Goal: Find specific page/section: Find specific page/section

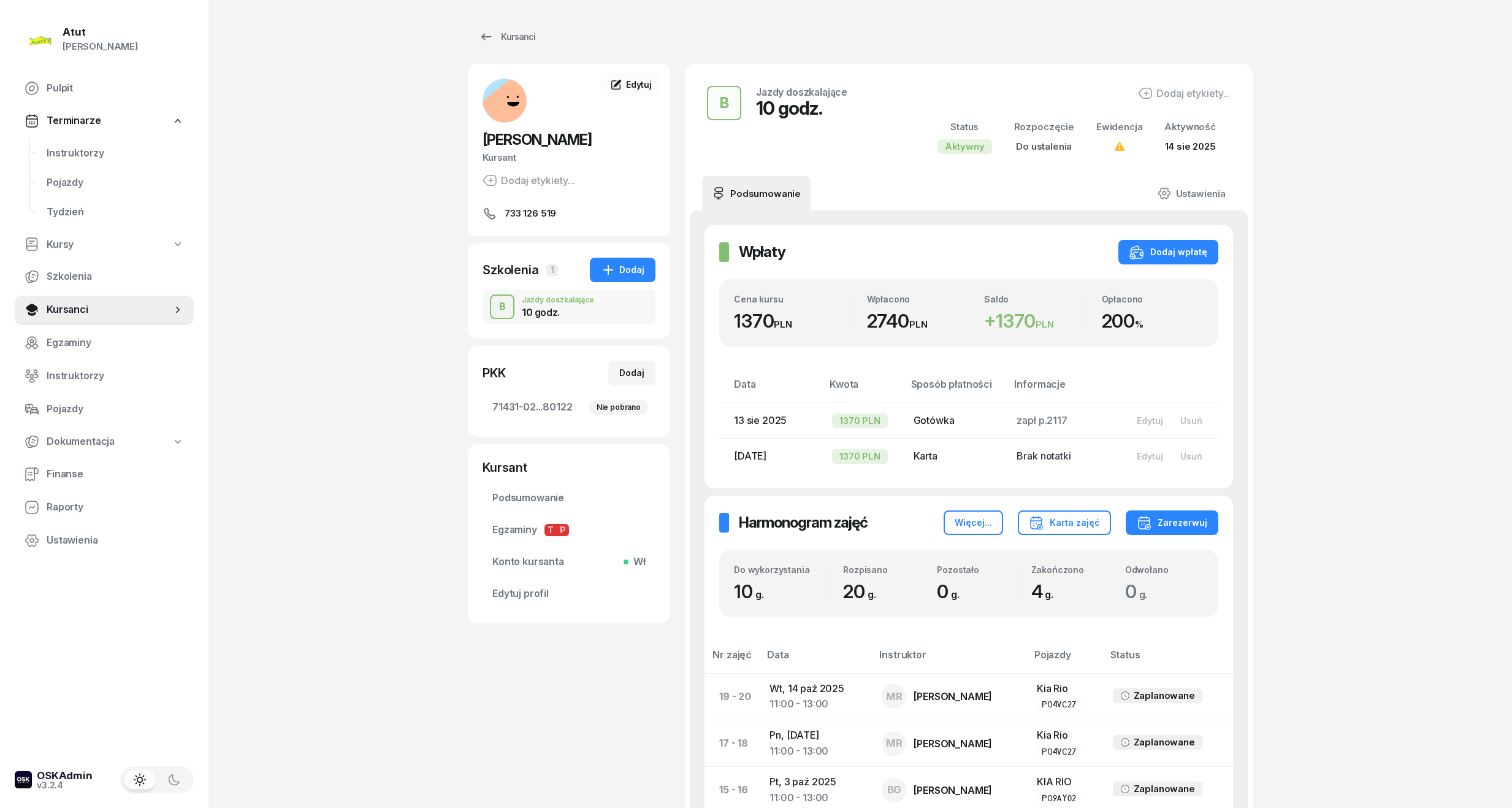
scroll to position [499, 0]
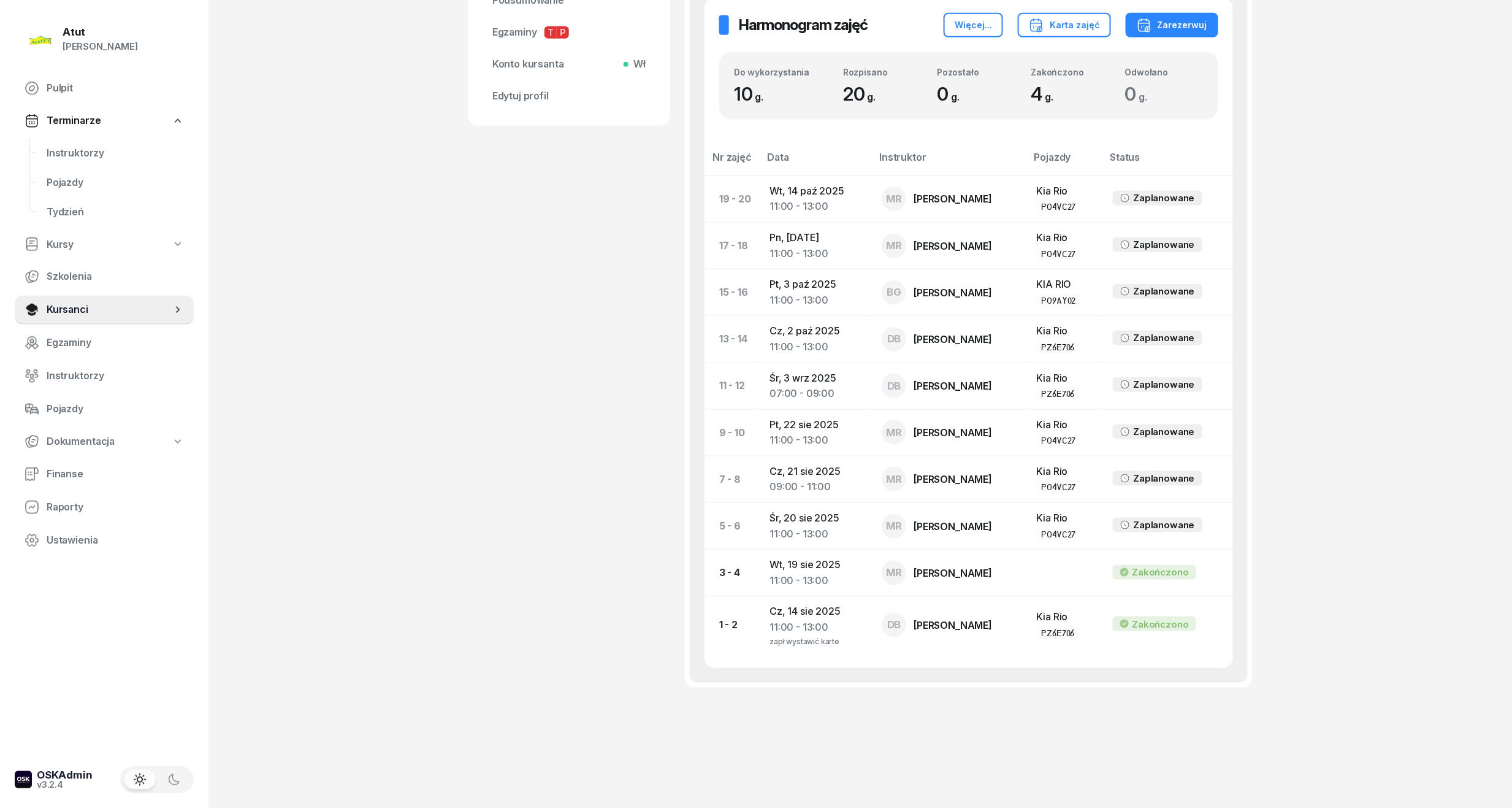
click at [621, 290] on div "[PERSON_NAME] Kursant Dodaj etykiety... 733 126 519 PS [PERSON_NAME] Kursant Ed…" at bounding box center [569, 145] width 202 height 1159
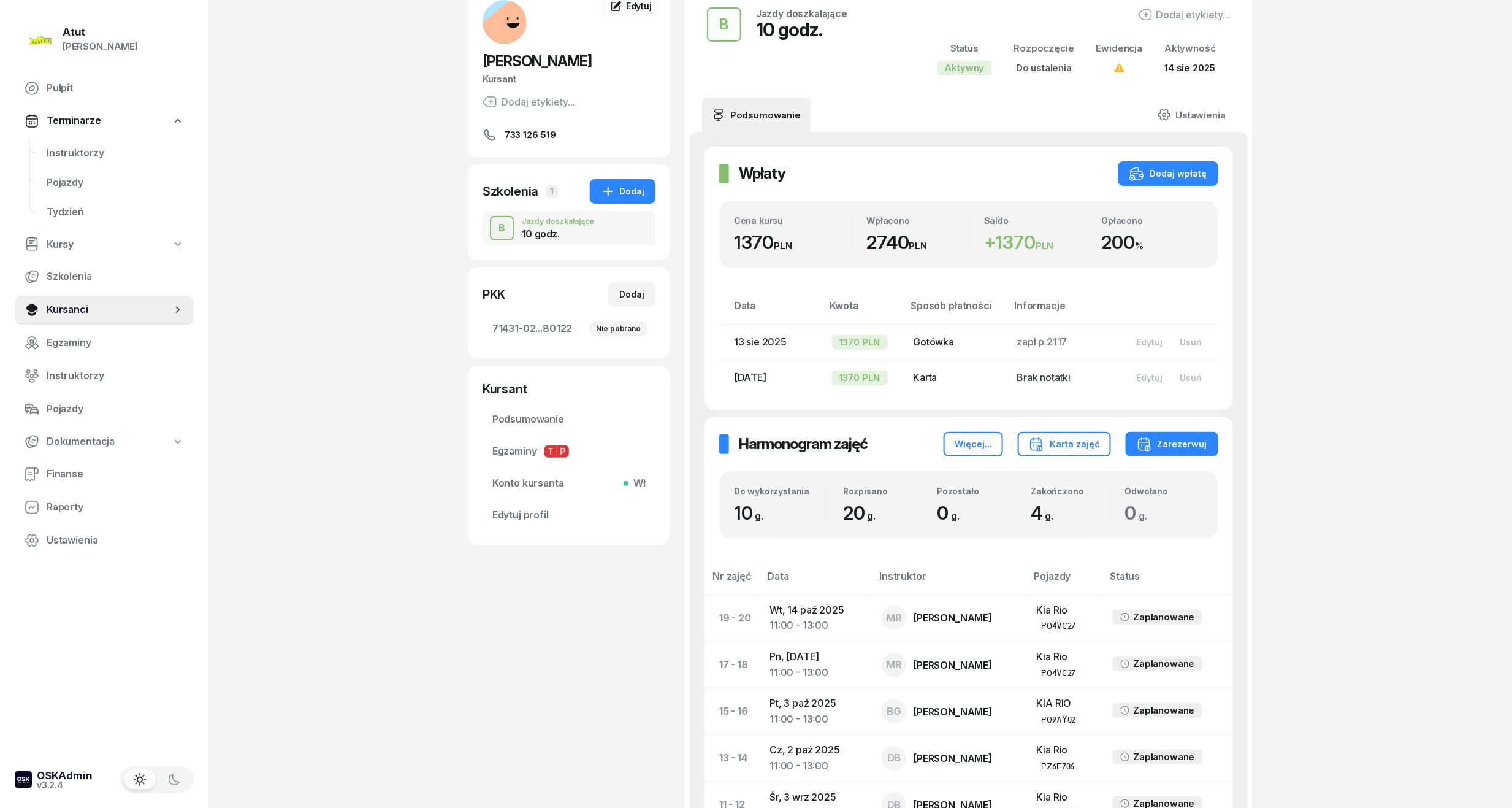
scroll to position [0, 0]
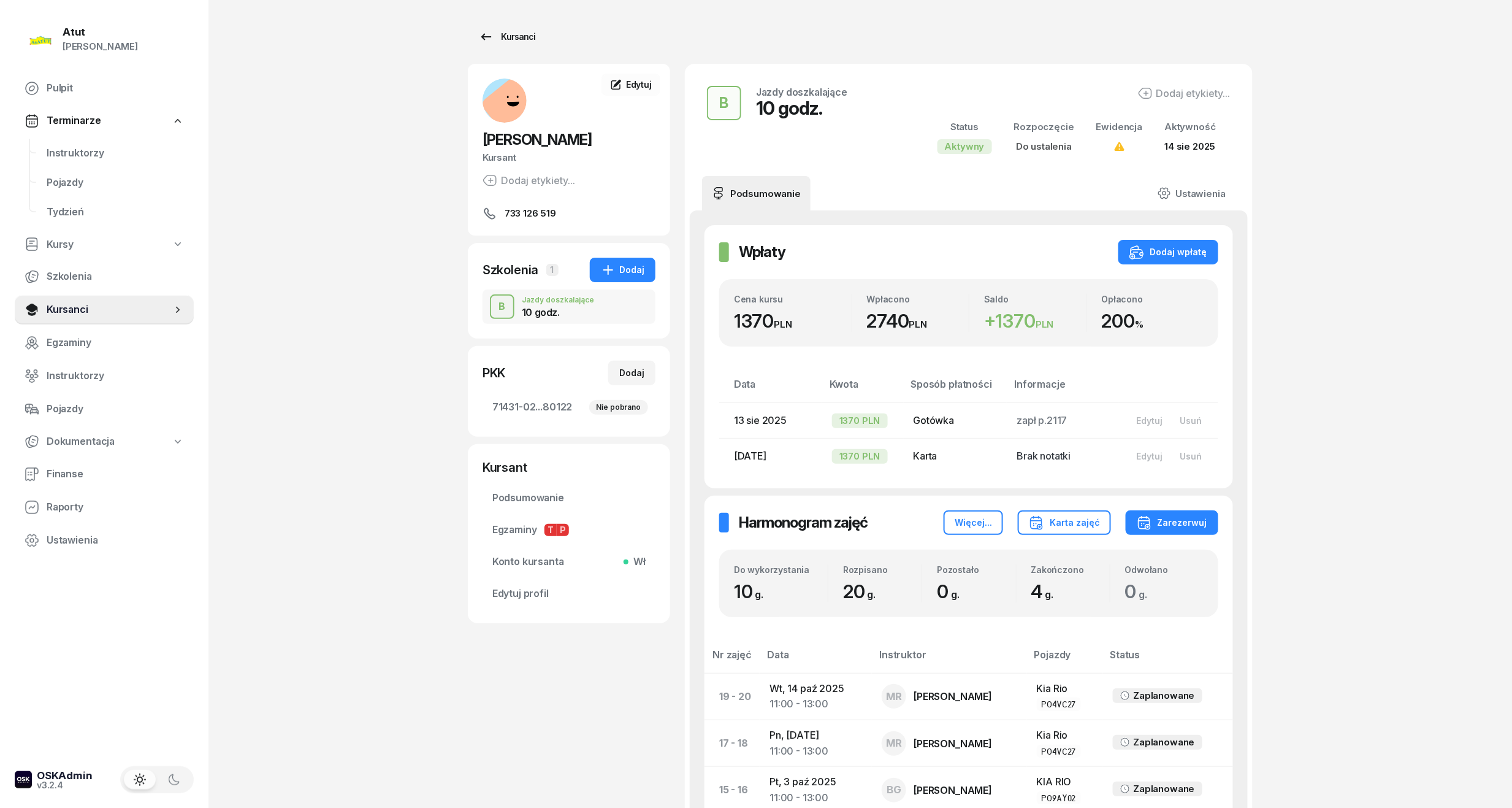
click at [527, 41] on div "Kursanci" at bounding box center [507, 37] width 57 height 15
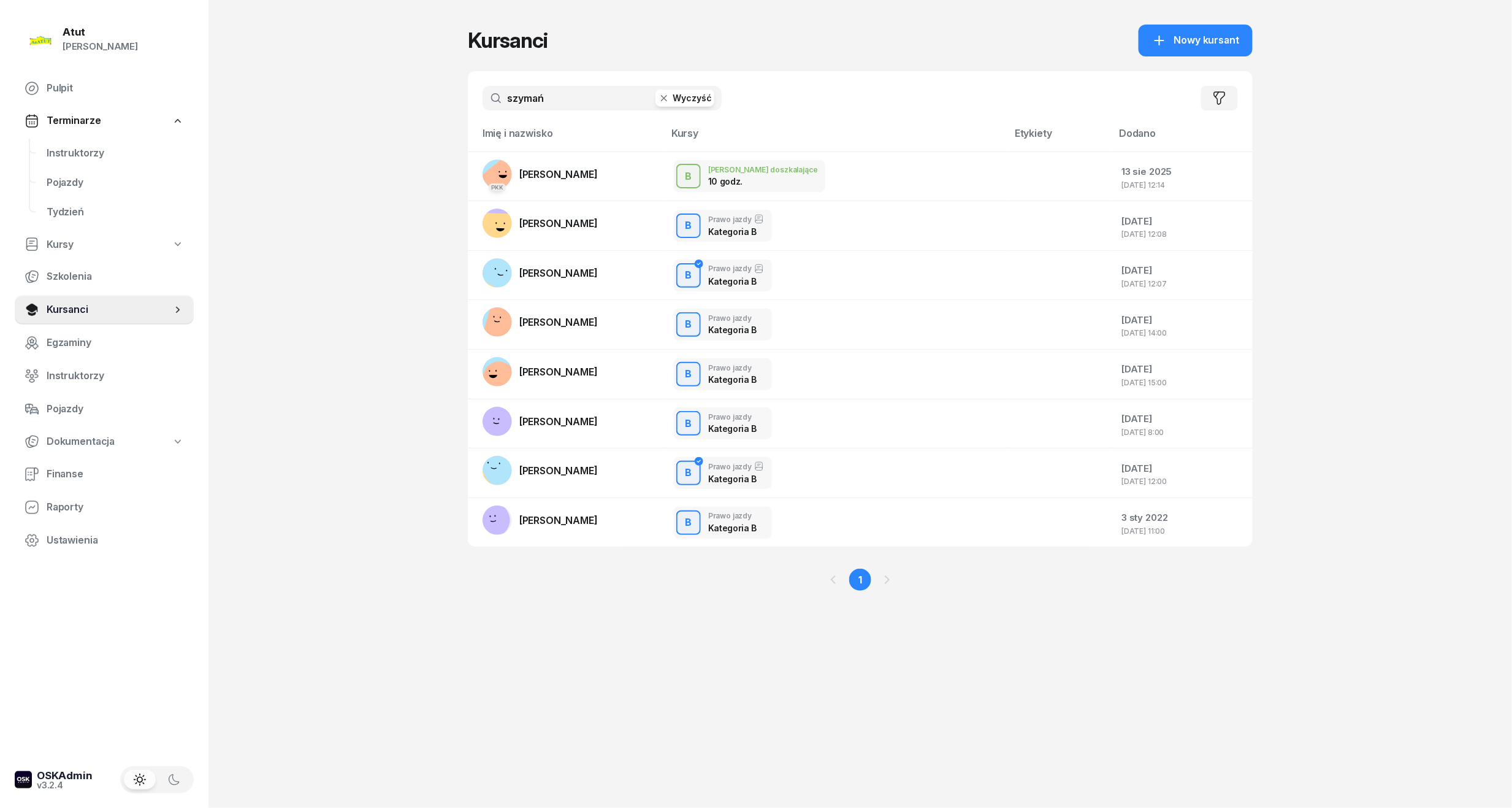
drag, startPoint x: 557, startPoint y: 103, endPoint x: 403, endPoint y: 113, distance: 154.3
click at [403, 113] on div "Atut [PERSON_NAME] Pulpit Terminarze Instruktorzy Pojazdy Tydzień Kursy Szkolen…" at bounding box center [756, 404] width 1512 height 808
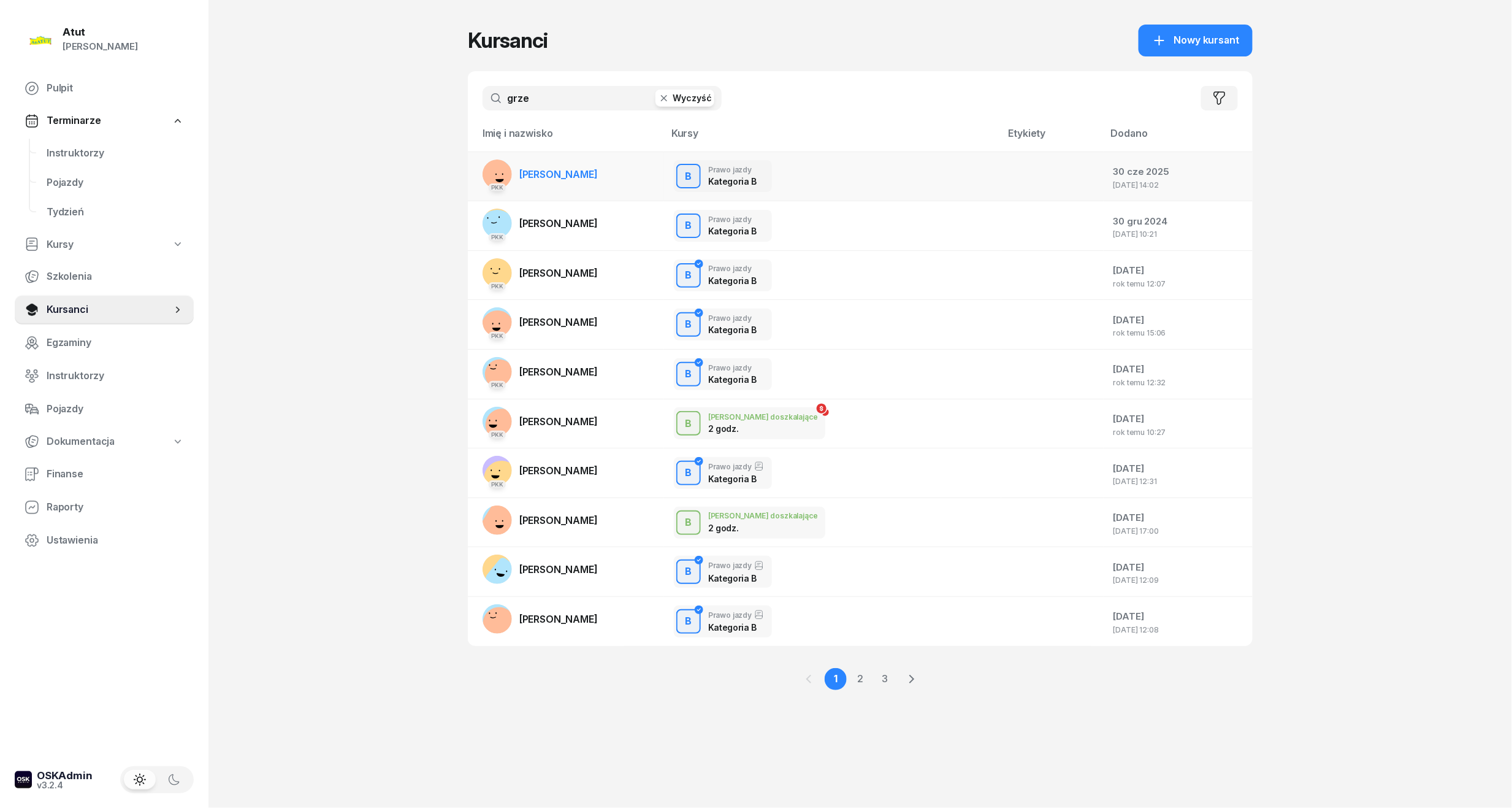
type input "grze"
click at [567, 178] on span "[PERSON_NAME]" at bounding box center [559, 174] width 79 height 13
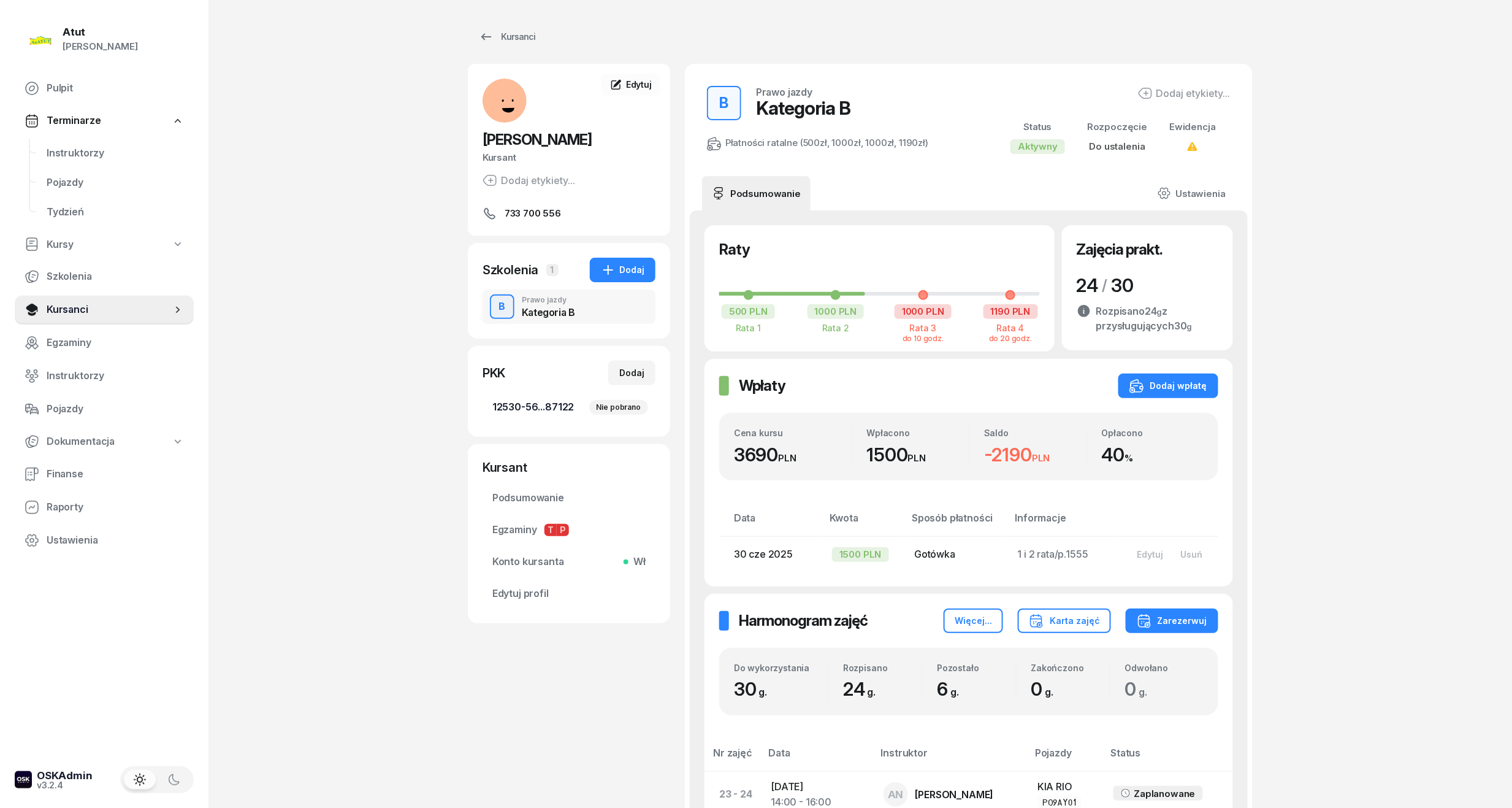
click at [553, 405] on span "12530-56...87122 Nie pobrano" at bounding box center [569, 407] width 153 height 16
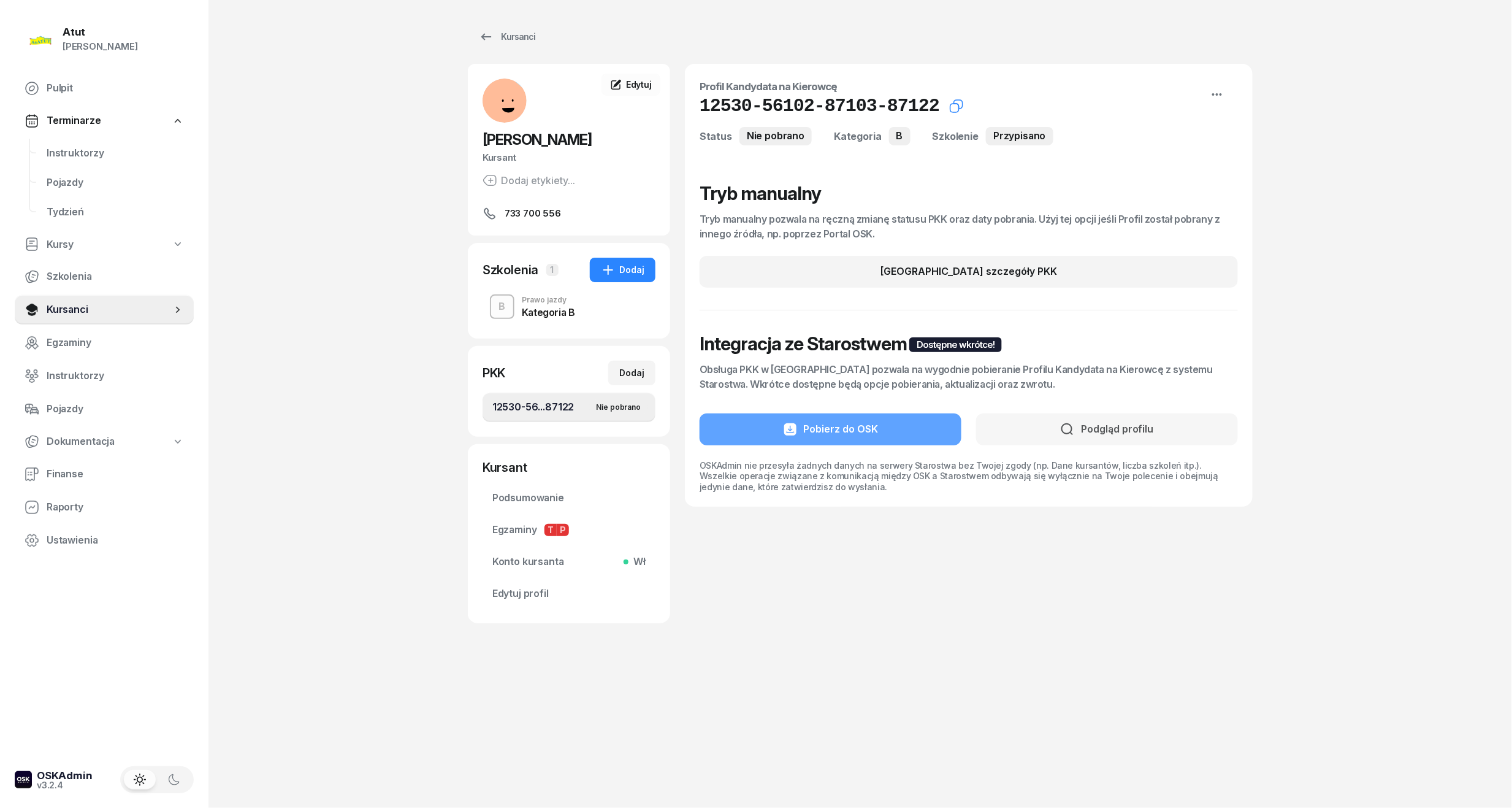
click at [949, 104] on icon "button" at bounding box center [956, 106] width 15 height 15
click at [614, 99] on div "[PERSON_NAME] Kursant Dodaj etykiety... 733 700 556" at bounding box center [569, 150] width 202 height 142
click at [634, 85] on span "Edytuj" at bounding box center [638, 84] width 26 height 10
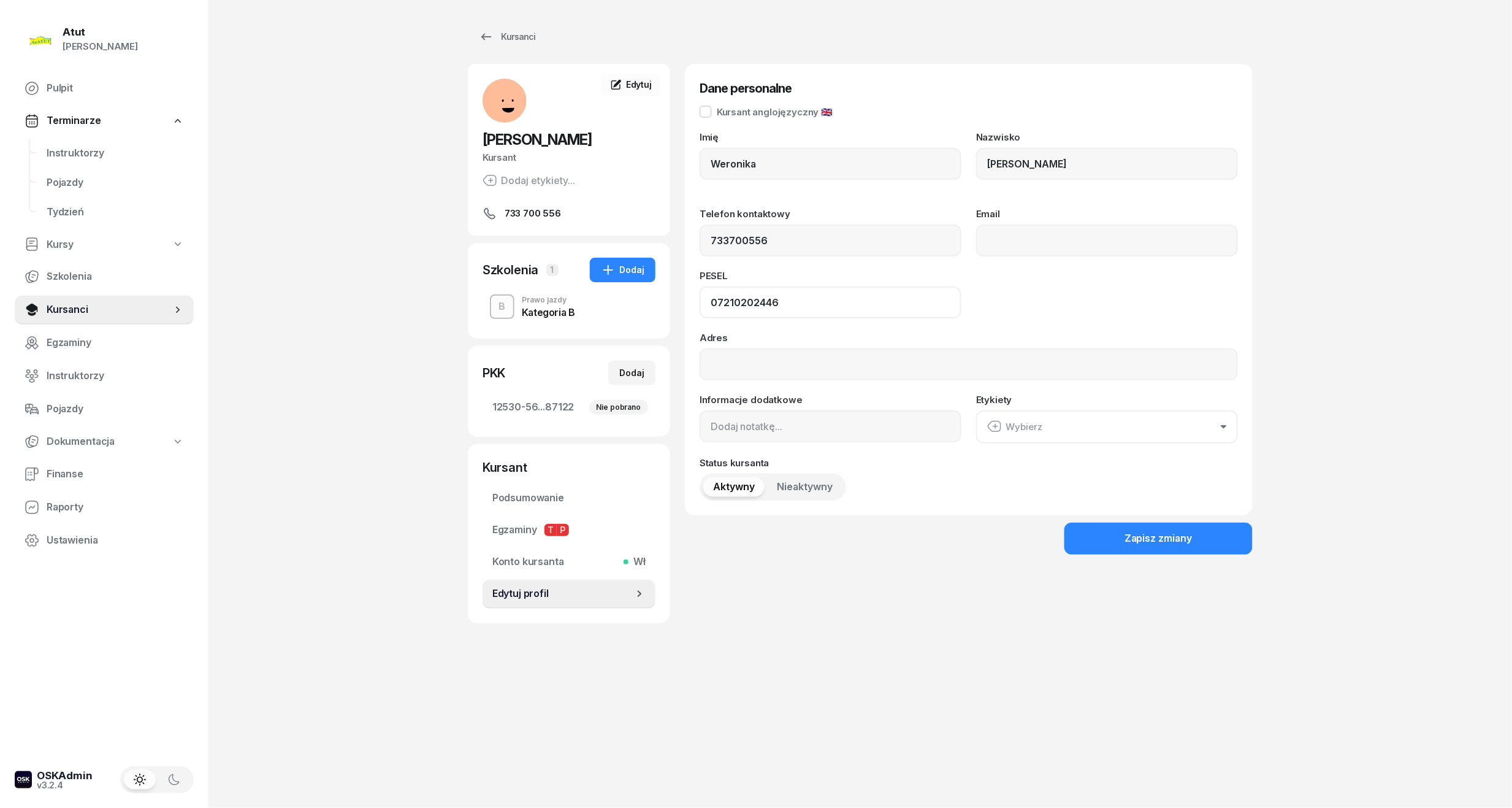
click at [735, 303] on input "07210202446" at bounding box center [830, 302] width 262 height 32
click at [511, 35] on div "Kursanci" at bounding box center [507, 37] width 57 height 15
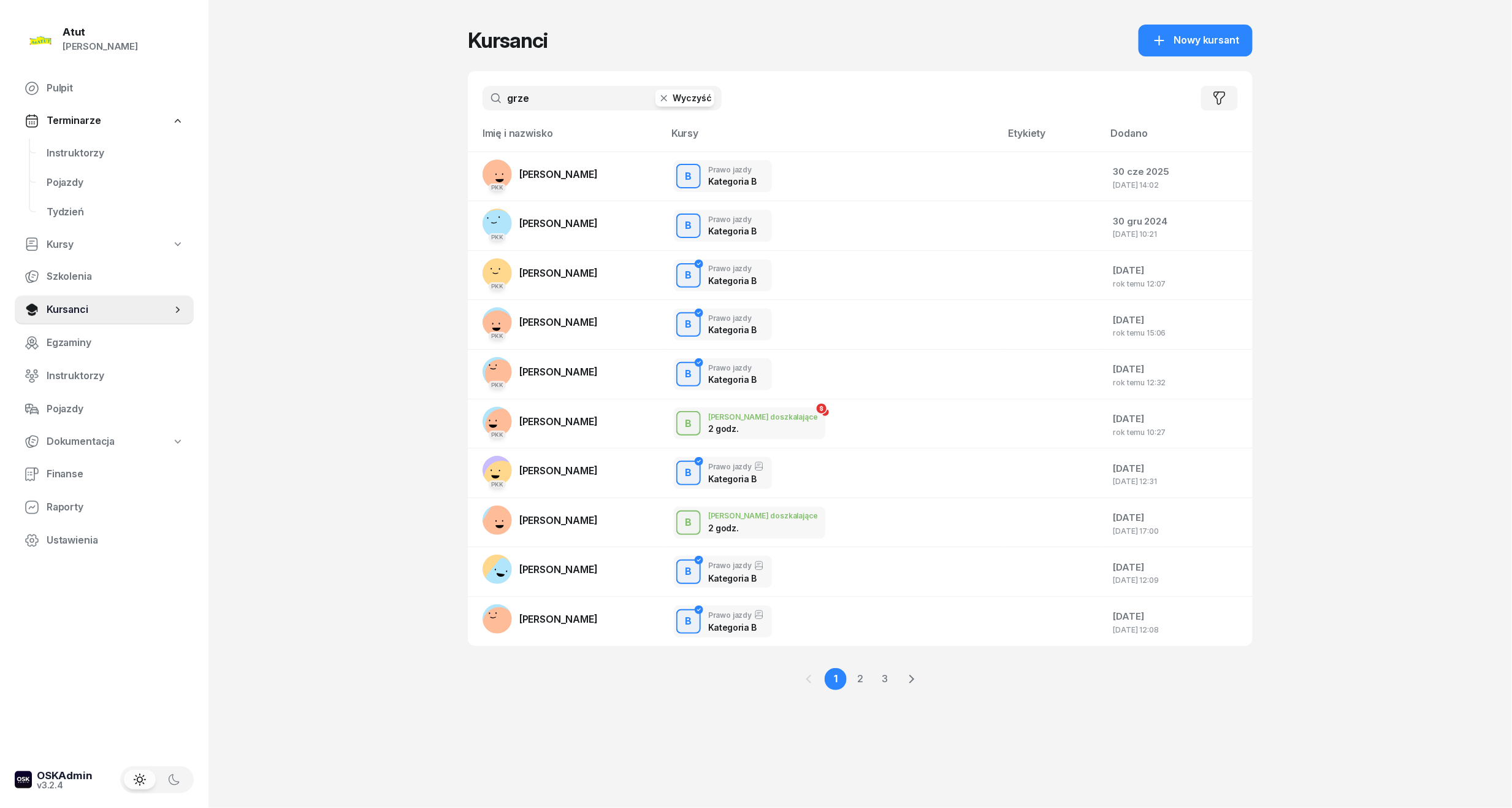
click at [674, 96] on button "Wyczyść" at bounding box center [685, 98] width 59 height 17
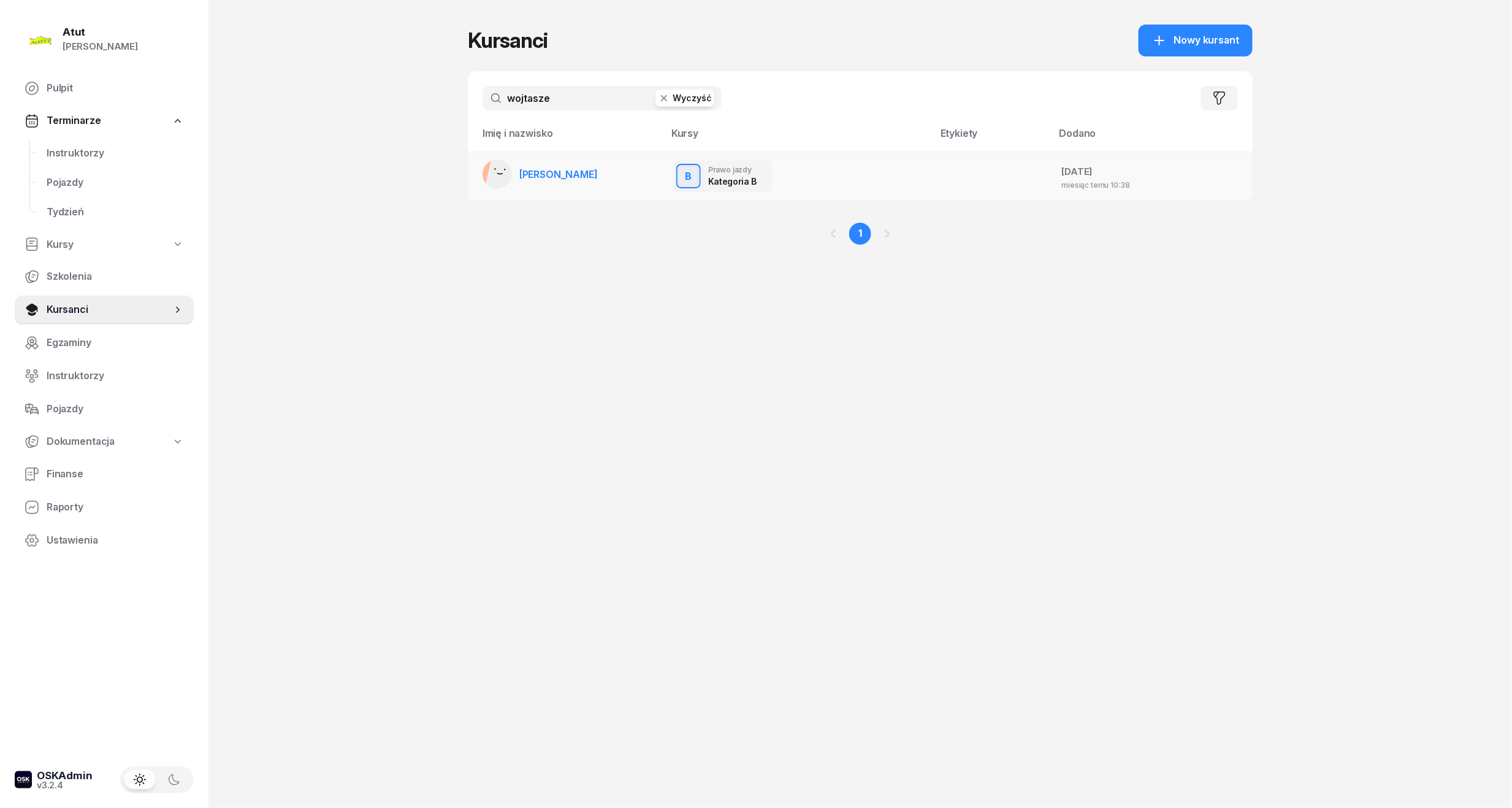
type input "wojtasze"
click at [591, 165] on link "[PERSON_NAME]" at bounding box center [540, 175] width 116 height 29
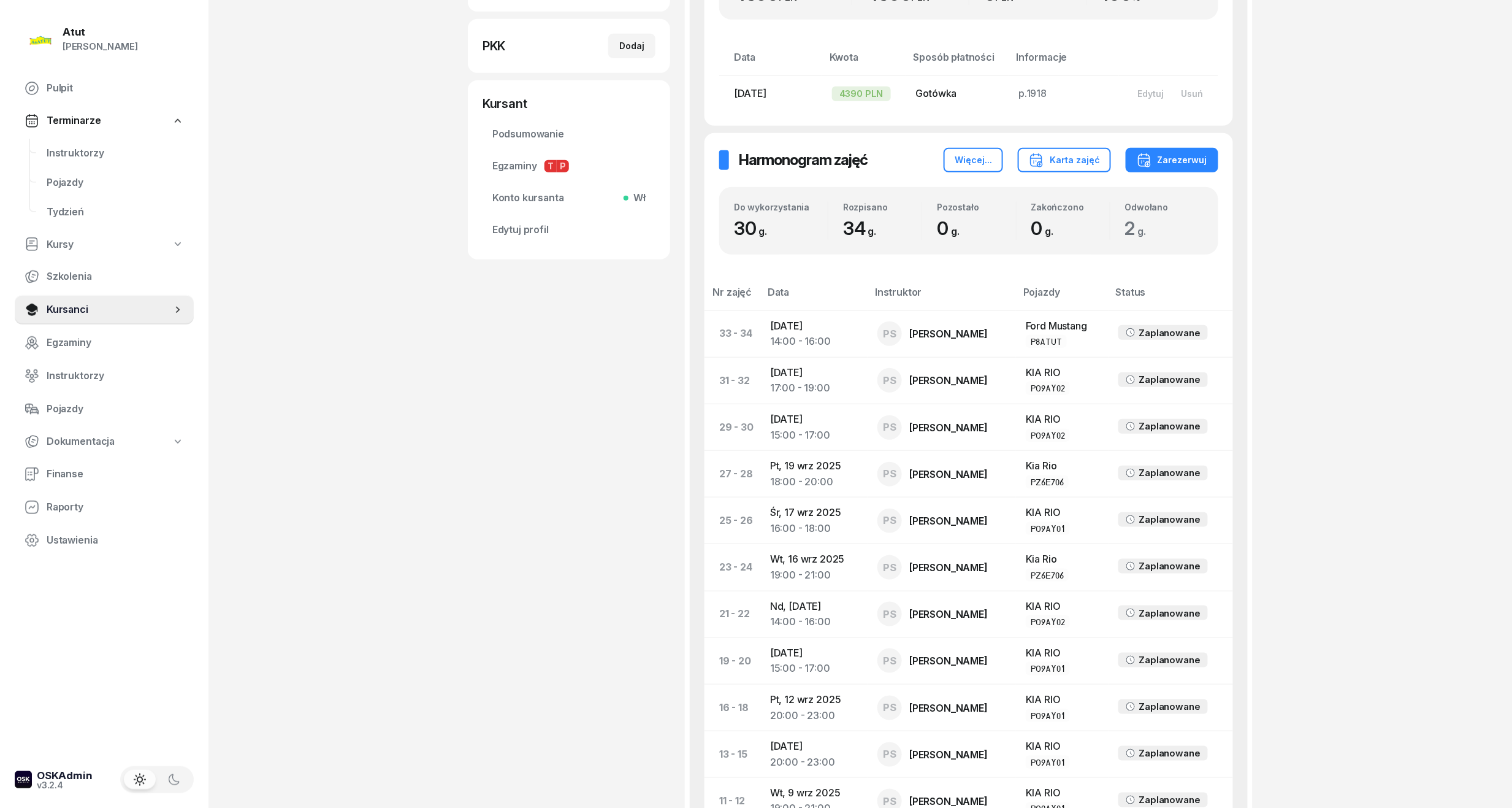
scroll to position [737, 0]
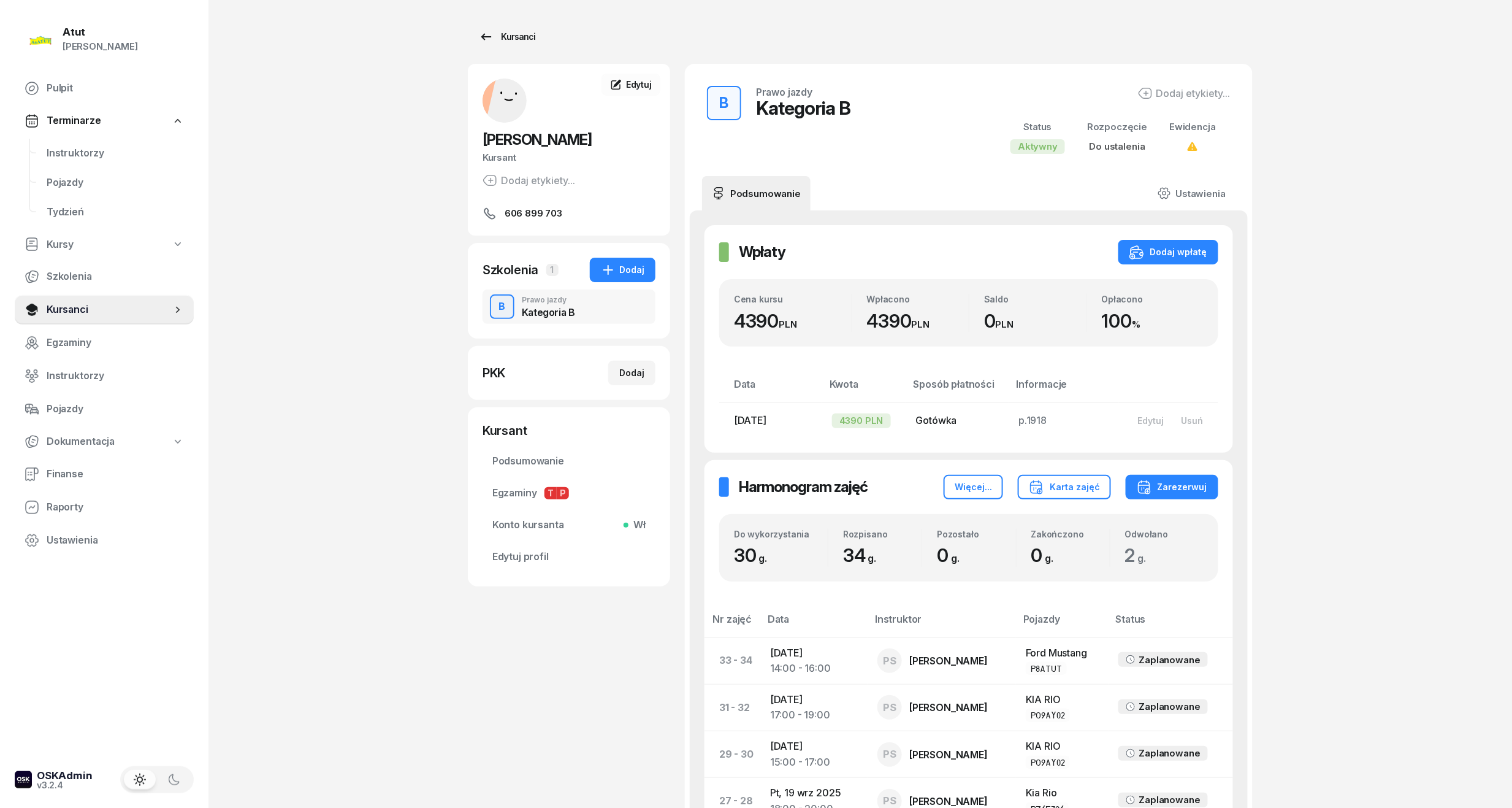
click at [490, 42] on icon at bounding box center [487, 37] width 15 height 15
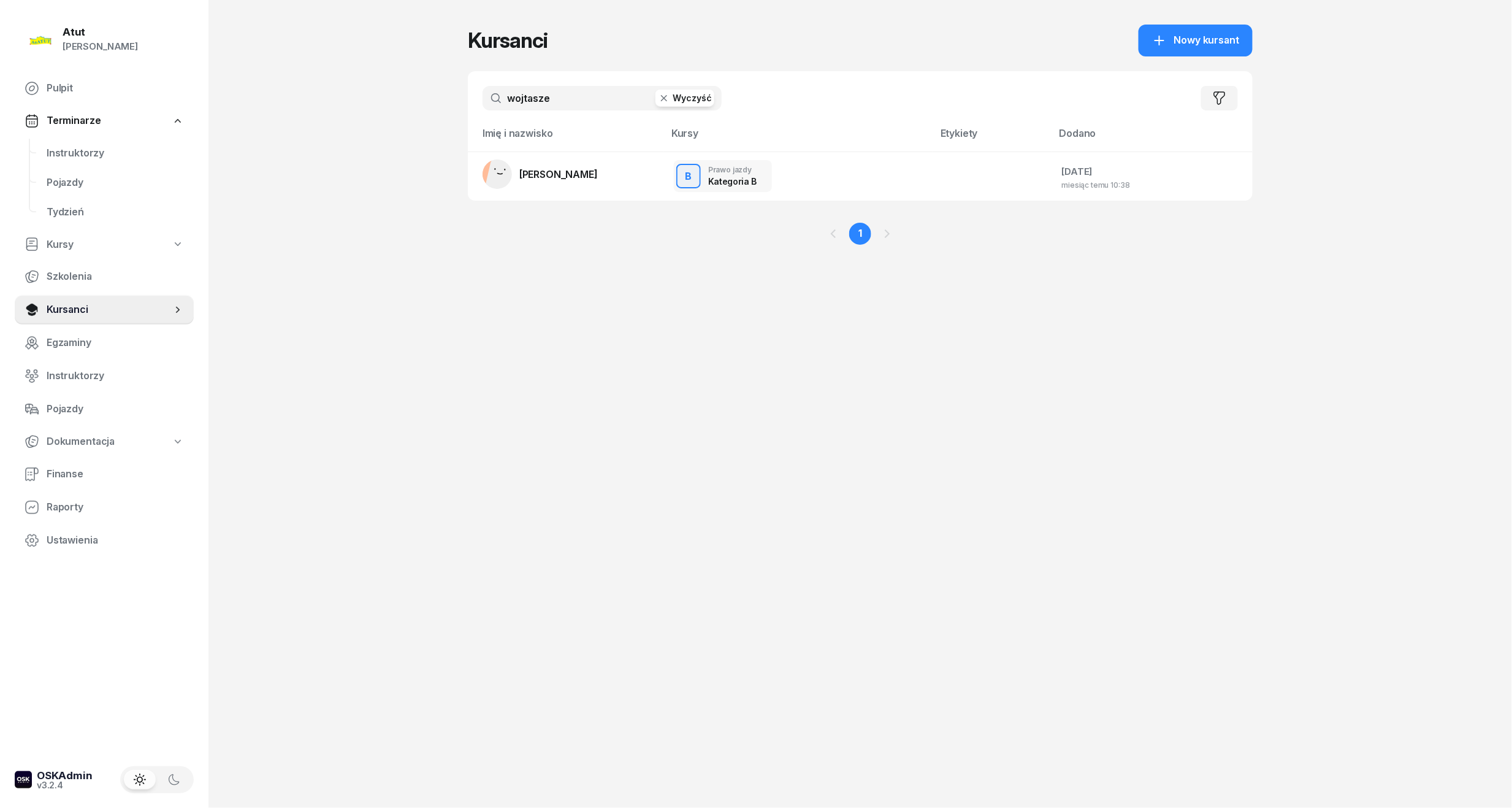
click at [602, 109] on input "wojtasze" at bounding box center [602, 98] width 239 height 24
click at [681, 94] on button "Wyczyść" at bounding box center [685, 98] width 59 height 17
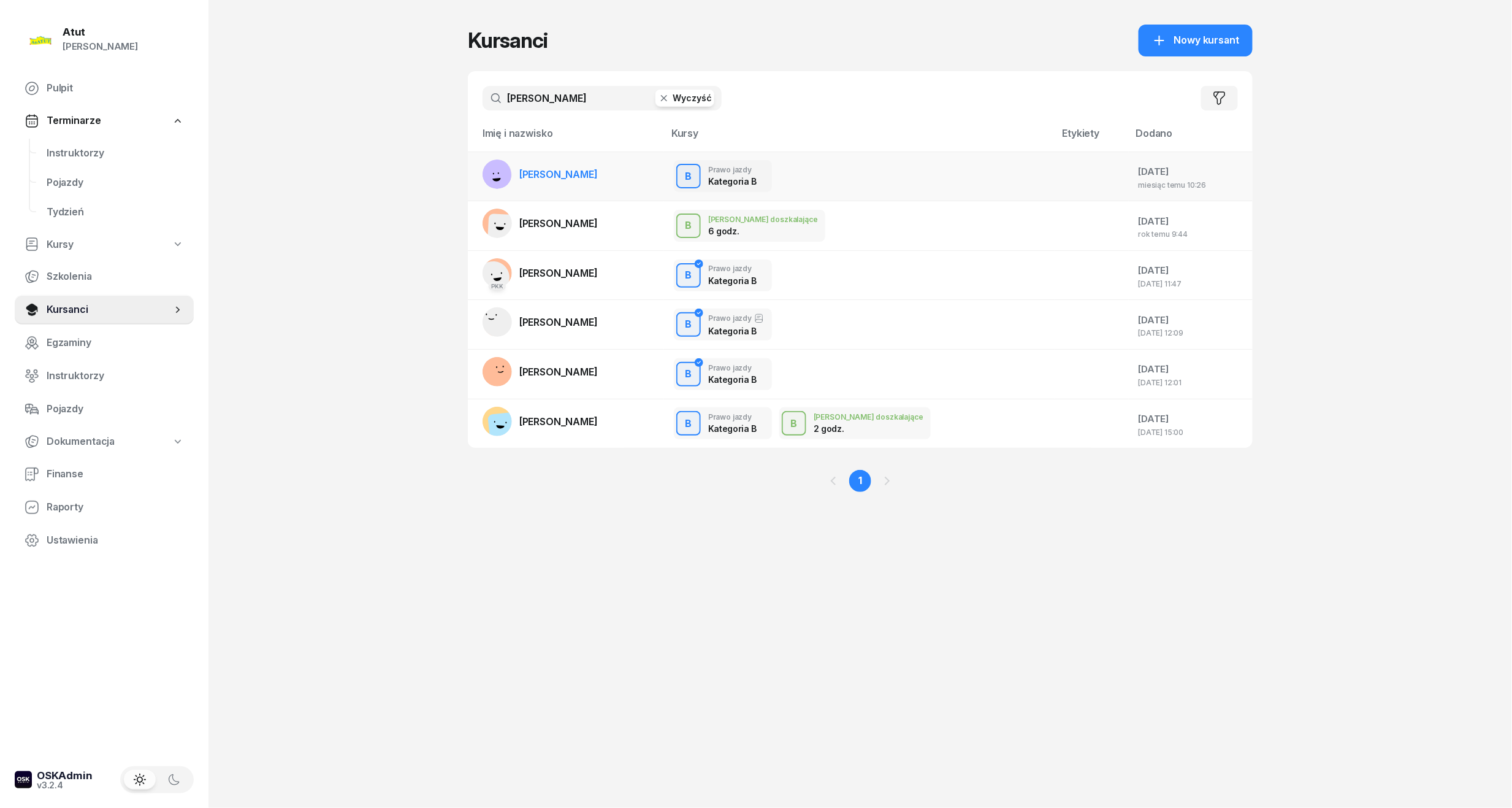
type input "rafał"
click at [552, 169] on span "Rafał Dzieszkowski" at bounding box center [559, 174] width 79 height 13
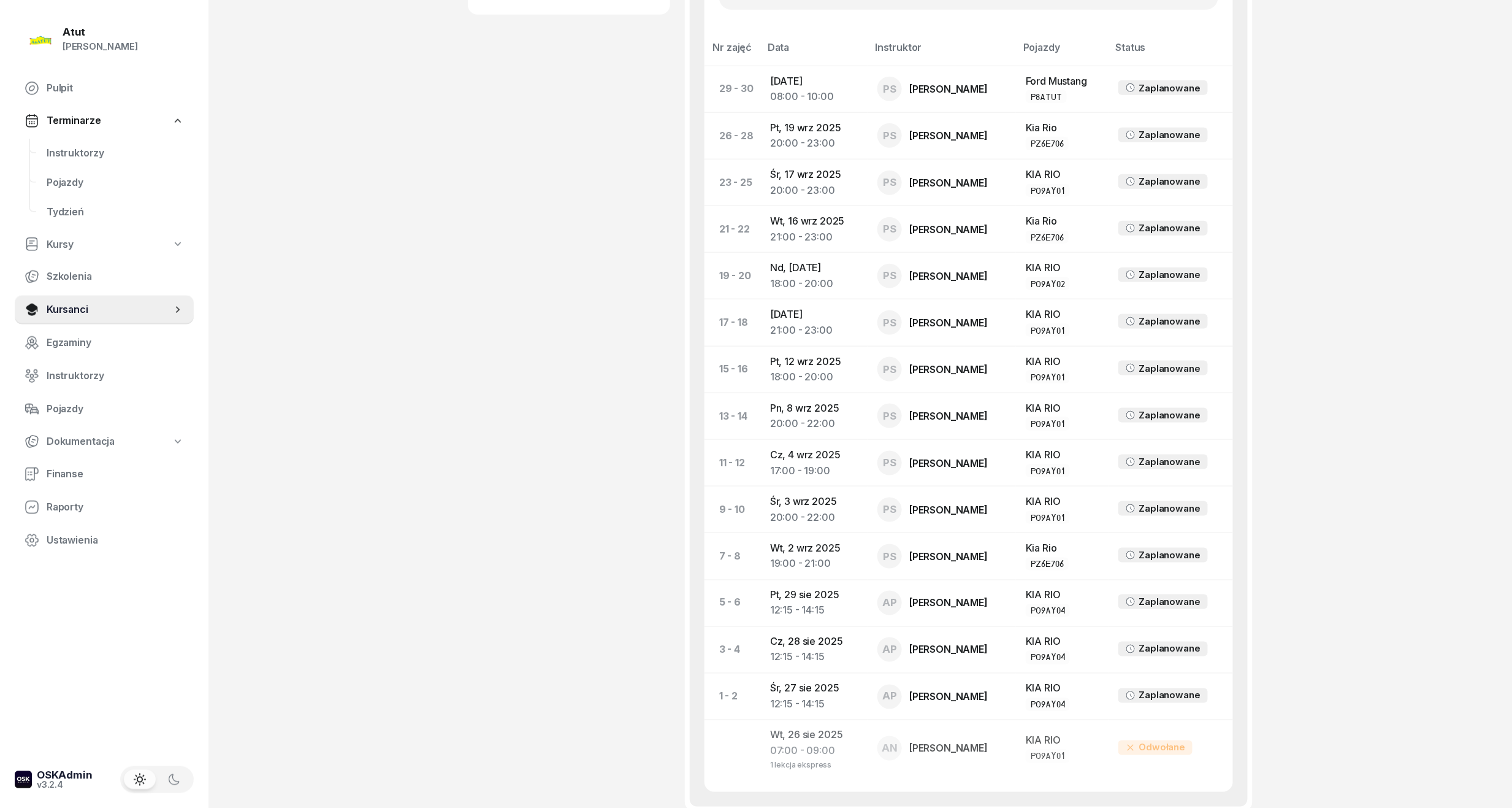
scroll to position [572, 0]
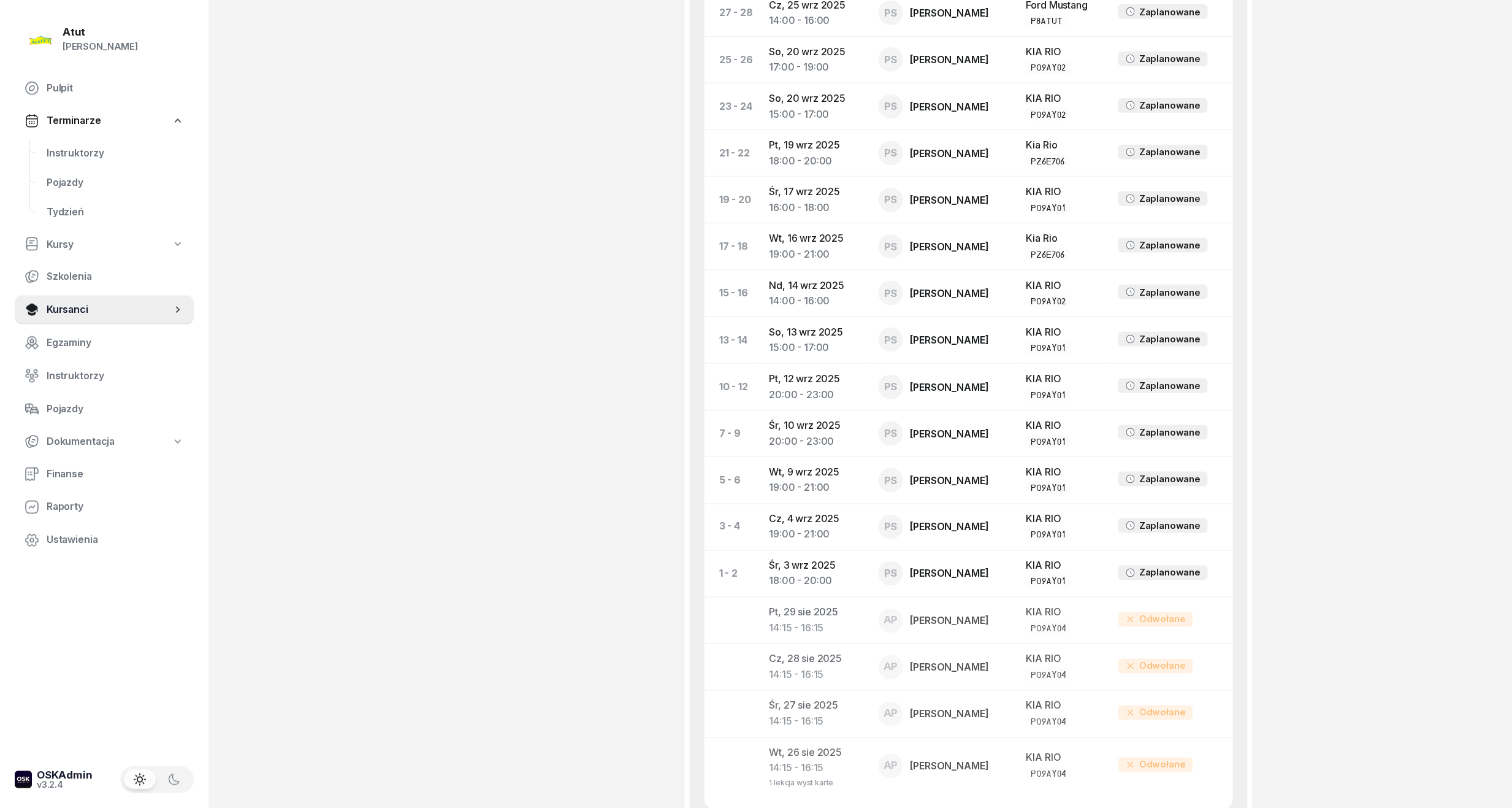
scroll to position [654, 0]
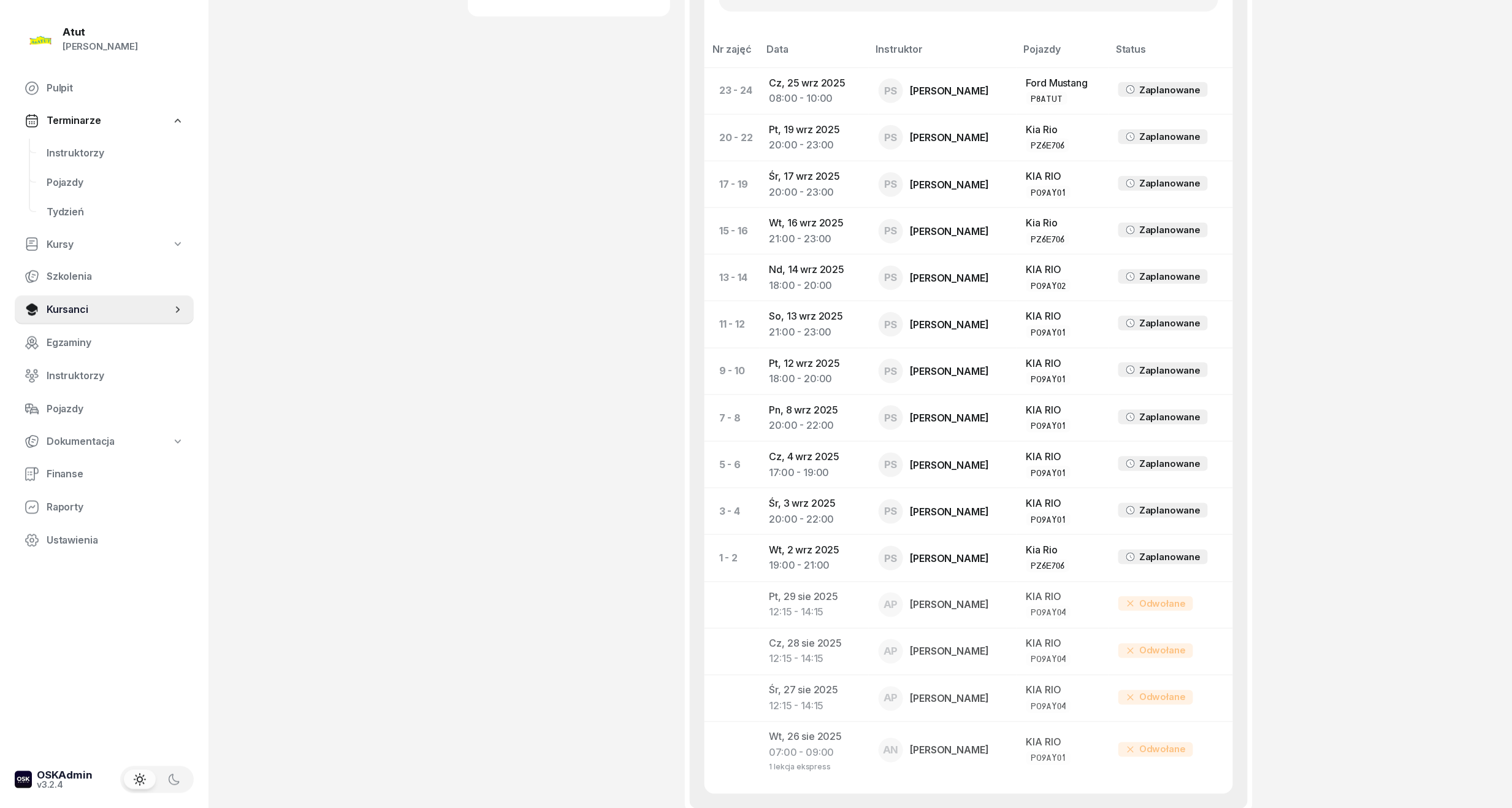
scroll to position [698, 0]
